Goal: Task Accomplishment & Management: Use online tool/utility

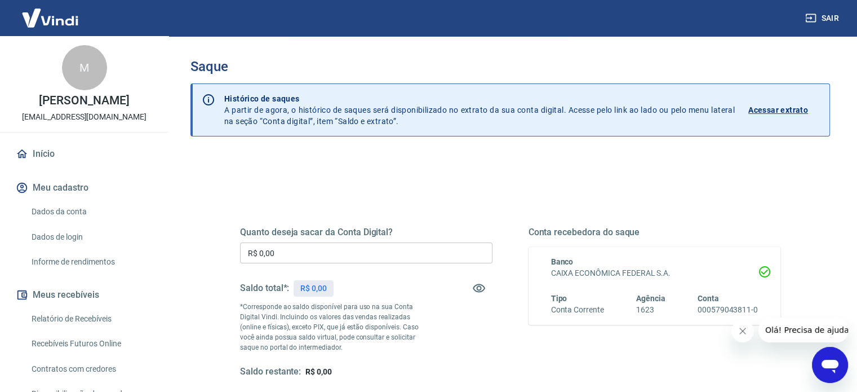
click at [390, 259] on input "R$ 0,00" at bounding box center [366, 252] width 252 height 21
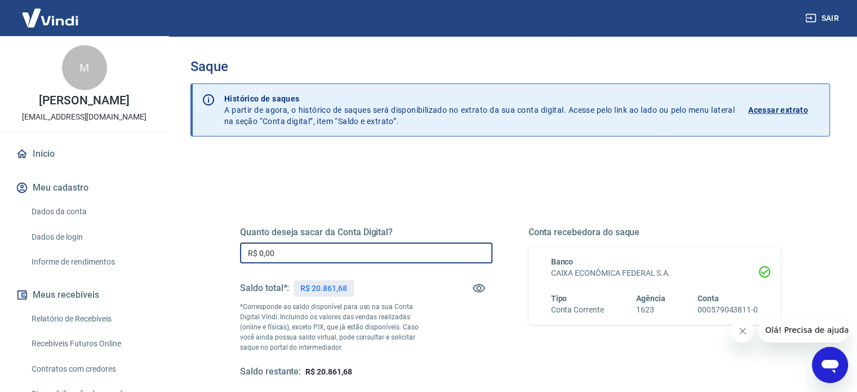
drag, startPoint x: 390, startPoint y: 259, endPoint x: 216, endPoint y: 251, distance: 174.3
click at [216, 251] on div "Quanto deseja sacar da Conta Digital? R$ 0,00 ​ Saldo total*: R$ 20.861,68 *Cor…" at bounding box center [510, 308] width 595 height 262
type input "R$ 20.861,68"
click at [570, 209] on div "Quanto deseja sacar da Conta Digital? R$ 20.861,68 ​ Saldo total*: R$ 20.861,68…" at bounding box center [510, 312] width 540 height 226
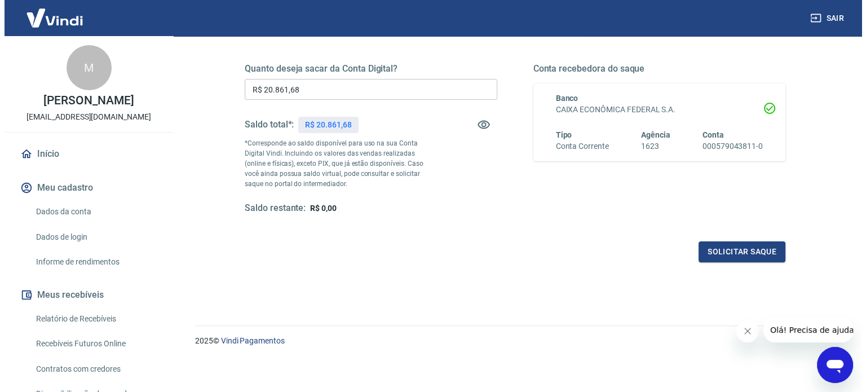
scroll to position [165, 0]
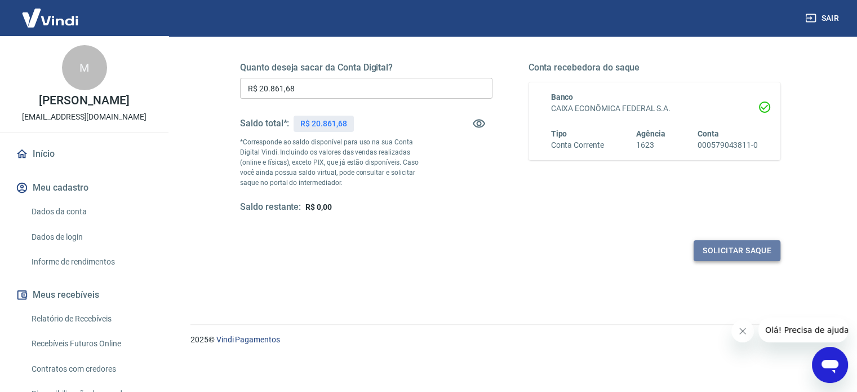
click at [710, 250] on button "Solicitar saque" at bounding box center [737, 250] width 87 height 21
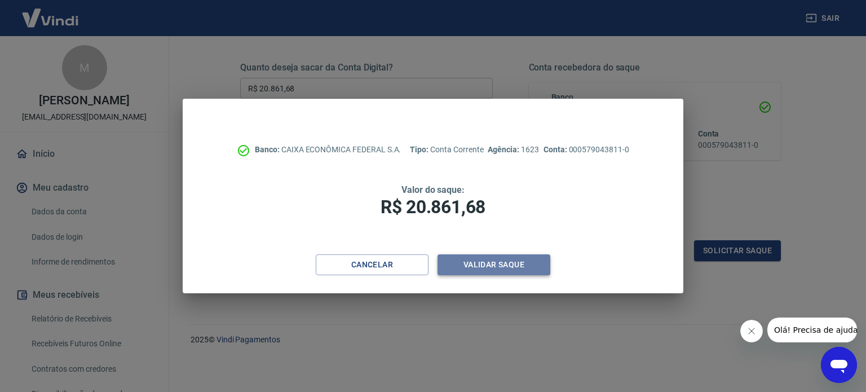
click at [477, 268] on button "Validar saque" at bounding box center [493, 264] width 113 height 21
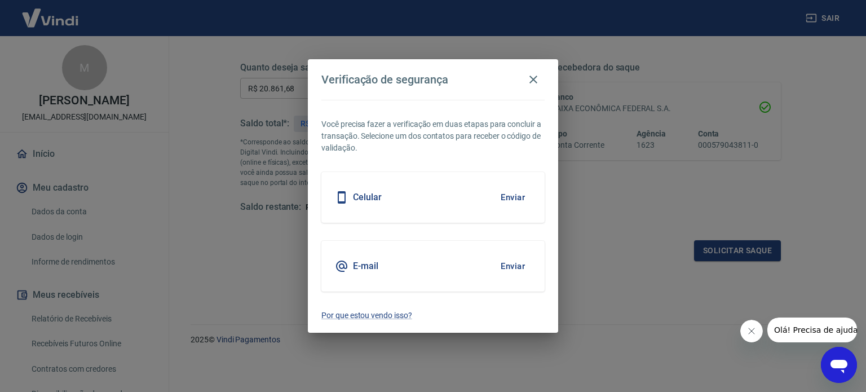
click at [511, 205] on button "Enviar" at bounding box center [512, 197] width 37 height 24
click at [508, 194] on button "Enviar" at bounding box center [512, 197] width 37 height 24
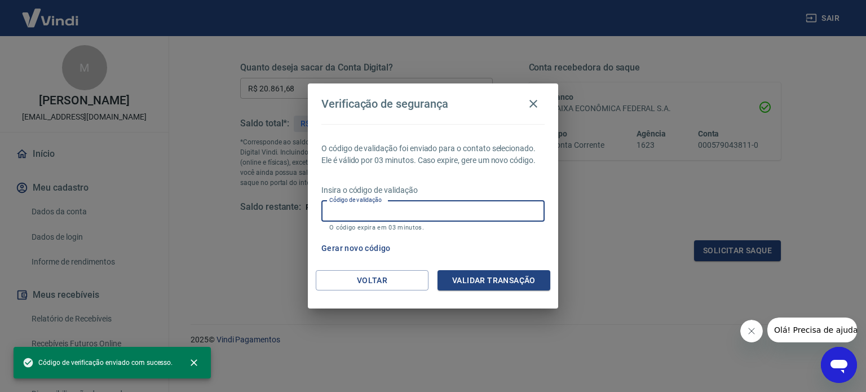
click at [458, 214] on input "Código de validação" at bounding box center [432, 211] width 223 height 21
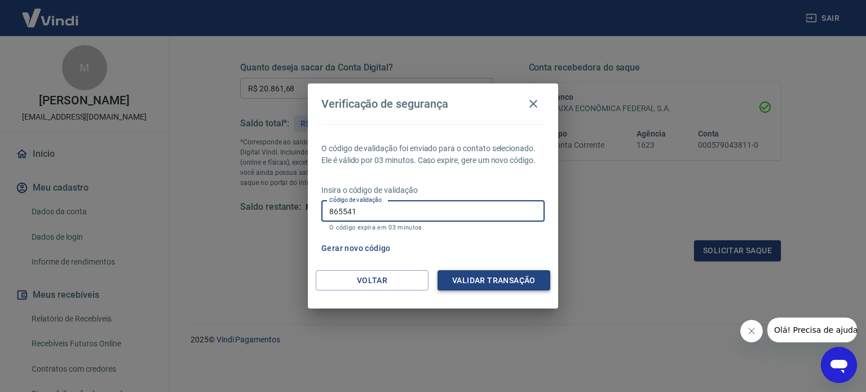
type input "865541"
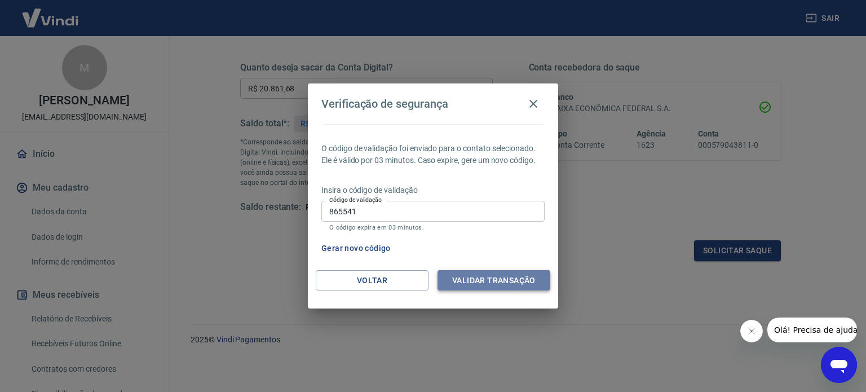
click at [497, 281] on button "Validar transação" at bounding box center [493, 280] width 113 height 21
